Goal: Use online tool/utility

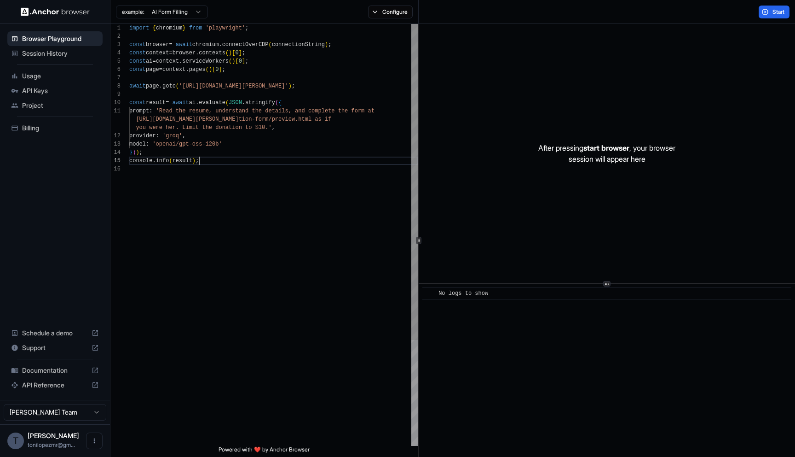
scroll to position [50, 0]
click at [247, 163] on div "import { chromium } from 'playwright' ; const browser = await chromium . connec…" at bounding box center [273, 305] width 289 height 562
drag, startPoint x: 216, startPoint y: 45, endPoint x: 253, endPoint y: 45, distance: 36.8
click at [253, 45] on div "import { chromium } from 'playwright' ; const browser = await chromium . connec…" at bounding box center [273, 305] width 289 height 562
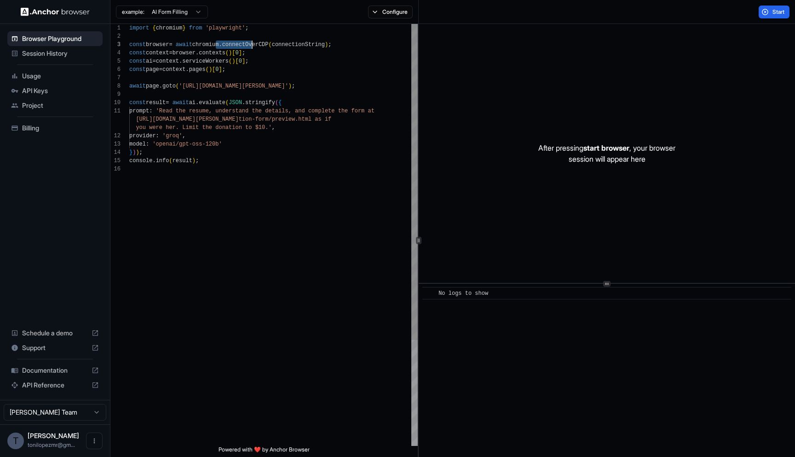
click at [253, 45] on div "import { chromium } from 'playwright' ; const browser = await chromium . connec…" at bounding box center [273, 305] width 289 height 562
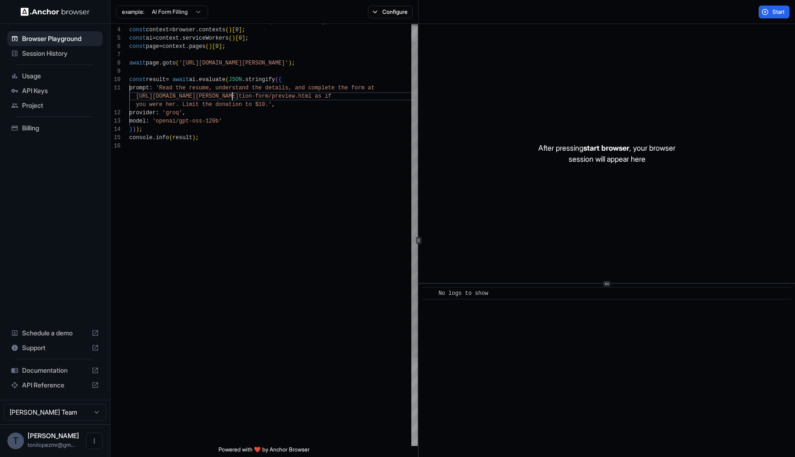
scroll to position [8, 0]
click at [233, 92] on div "const browser = await chromium . connectOverCDP ( connectionString ) ; const co…" at bounding box center [273, 282] width 289 height 562
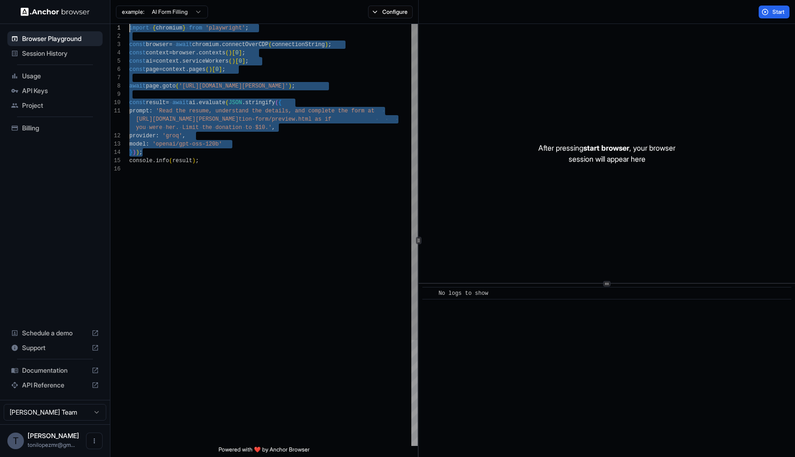
scroll to position [0, 0]
drag, startPoint x: 231, startPoint y: 154, endPoint x: 106, endPoint y: 8, distance: 191.7
click at [129, 24] on div "const browser = await chromium . connectOverCDP ( connectionString ) ; const co…" at bounding box center [273, 305] width 289 height 562
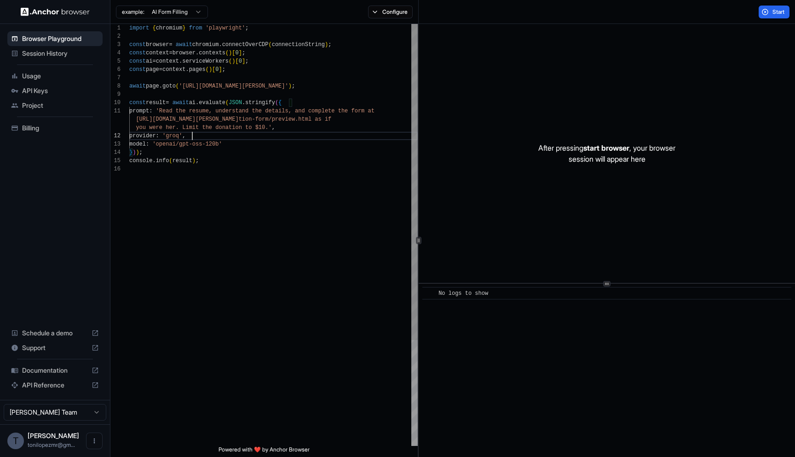
click at [213, 139] on div "const browser = await chromium . connectOverCDP ( connectionString ) ; const co…" at bounding box center [273, 305] width 289 height 562
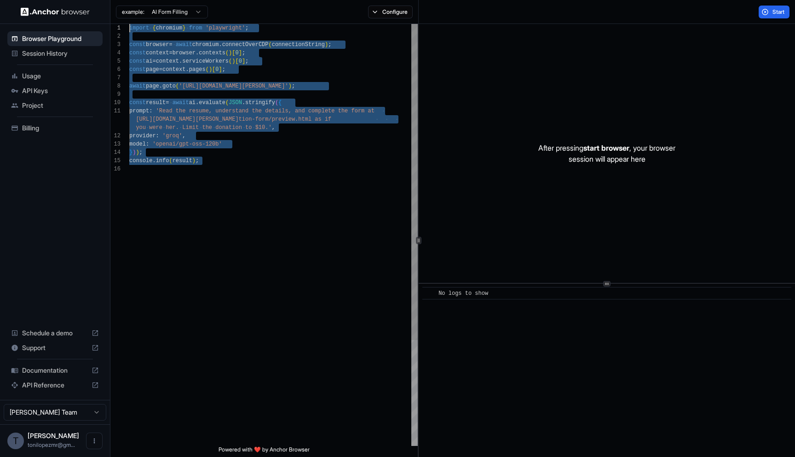
drag, startPoint x: 219, startPoint y: 182, endPoint x: 77, endPoint y: 11, distance: 221.6
click at [129, 24] on div "const browser = await chromium . connectOverCDP ( connectionString ) ; const co…" at bounding box center [273, 305] width 289 height 562
click at [192, 73] on div "const browser = await chromium . connectOverCDP ( connectionString ) ; const co…" at bounding box center [273, 305] width 289 height 562
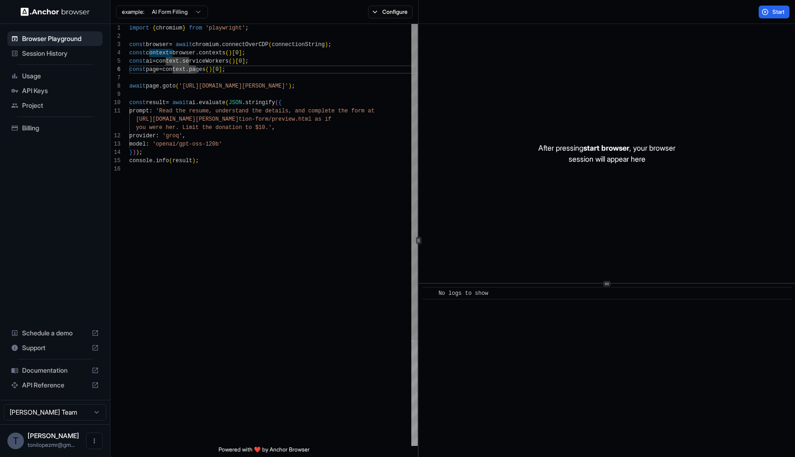
type textarea "**********"
click at [266, 172] on div "const browser = await chromium . connectOverCDP ( connectionString ) ; const co…" at bounding box center [273, 305] width 289 height 562
click at [602, 150] on span "start browser" at bounding box center [607, 147] width 46 height 9
click at [610, 146] on span "start browser" at bounding box center [607, 147] width 46 height 9
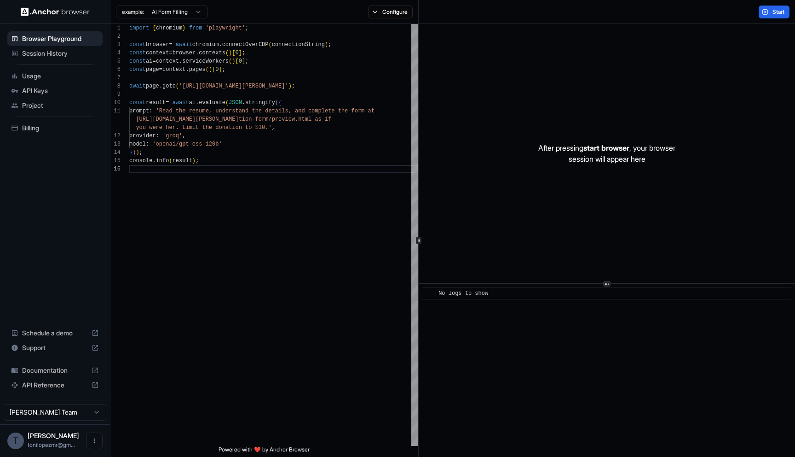
click at [68, 53] on span "Session History" at bounding box center [60, 53] width 77 height 9
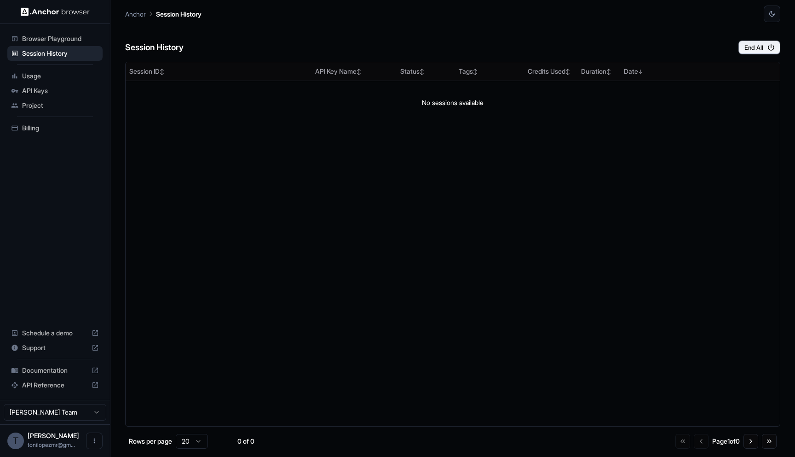
click at [51, 78] on span "Usage" at bounding box center [60, 75] width 77 height 9
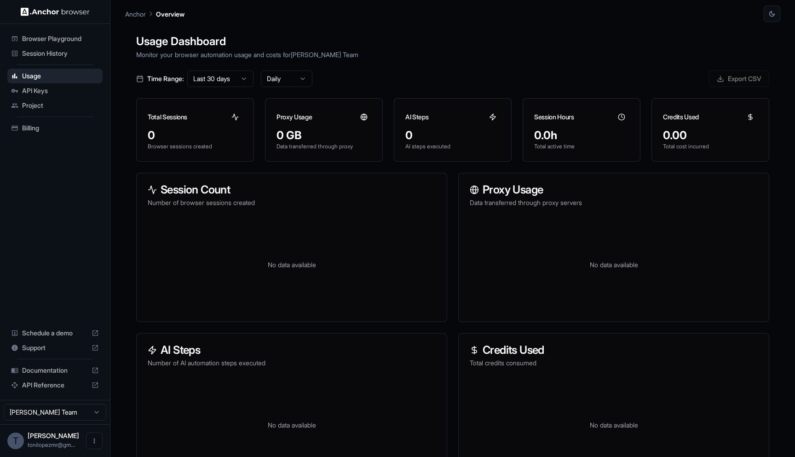
click at [48, 88] on span "API Keys" at bounding box center [60, 90] width 77 height 9
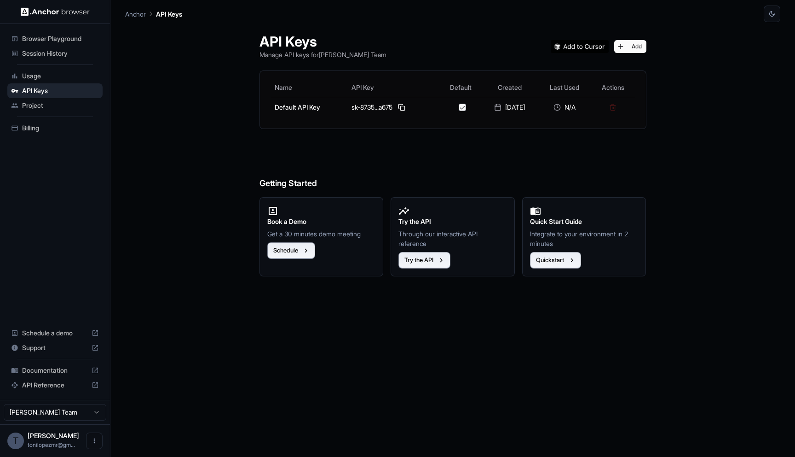
click at [46, 104] on span "Project" at bounding box center [60, 105] width 77 height 9
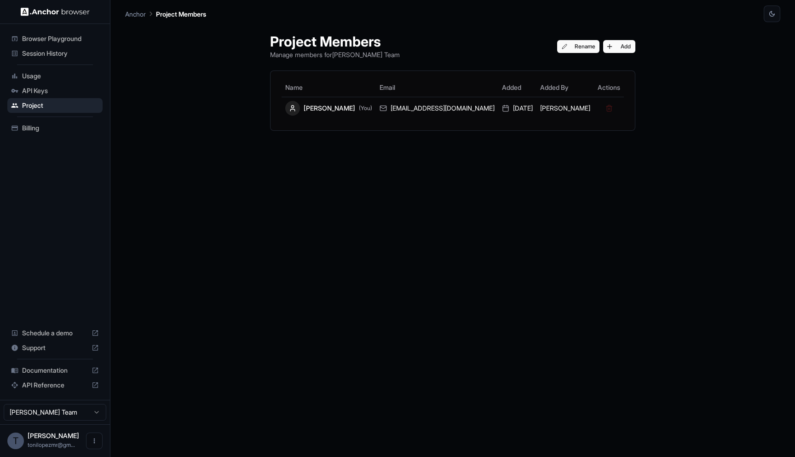
click at [46, 88] on span "API Keys" at bounding box center [60, 90] width 77 height 9
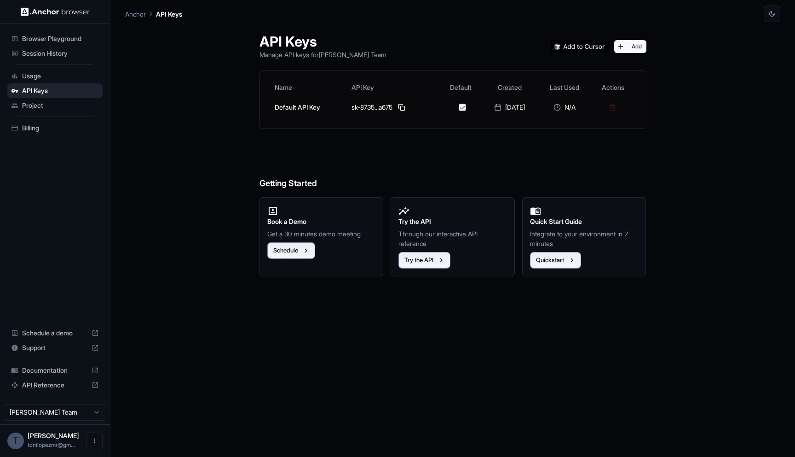
click at [46, 78] on span "Usage" at bounding box center [60, 75] width 77 height 9
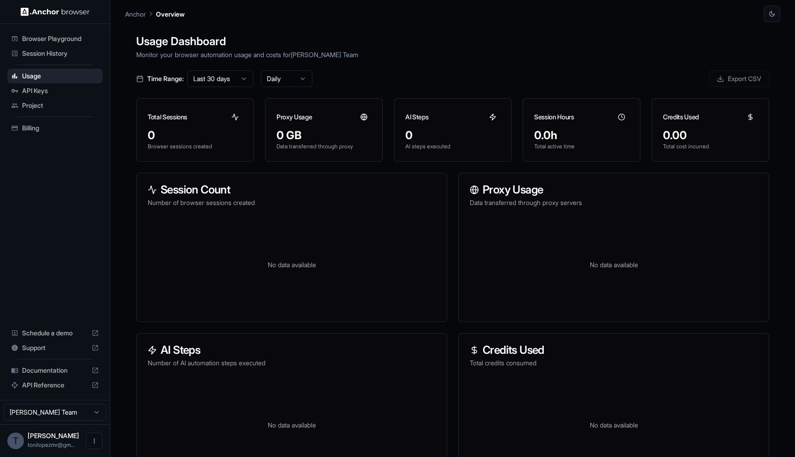
click at [47, 51] on span "Session History" at bounding box center [60, 53] width 77 height 9
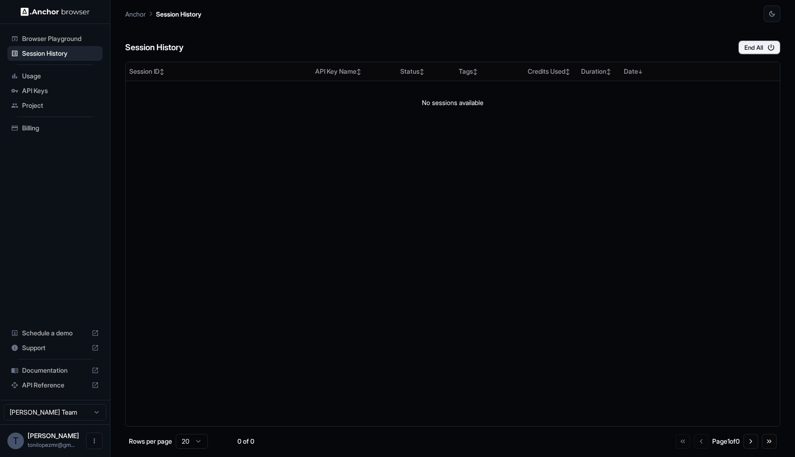
click at [48, 43] on div "Browser Playground" at bounding box center [54, 38] width 95 height 15
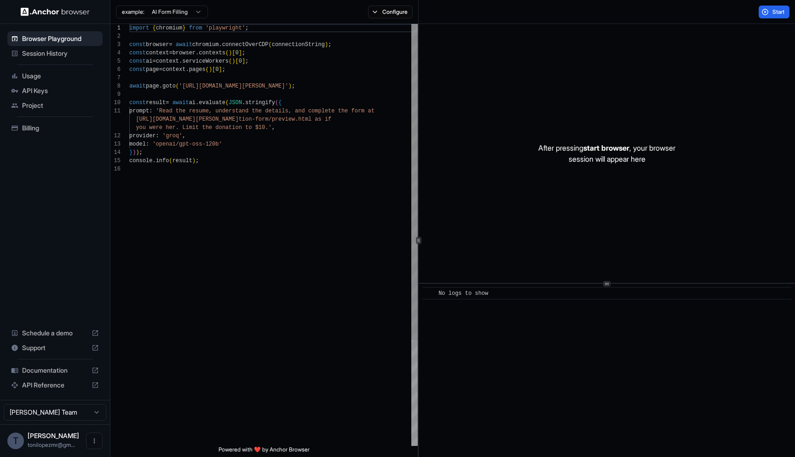
scroll to position [83, 0]
